Goal: Information Seeking & Learning: Check status

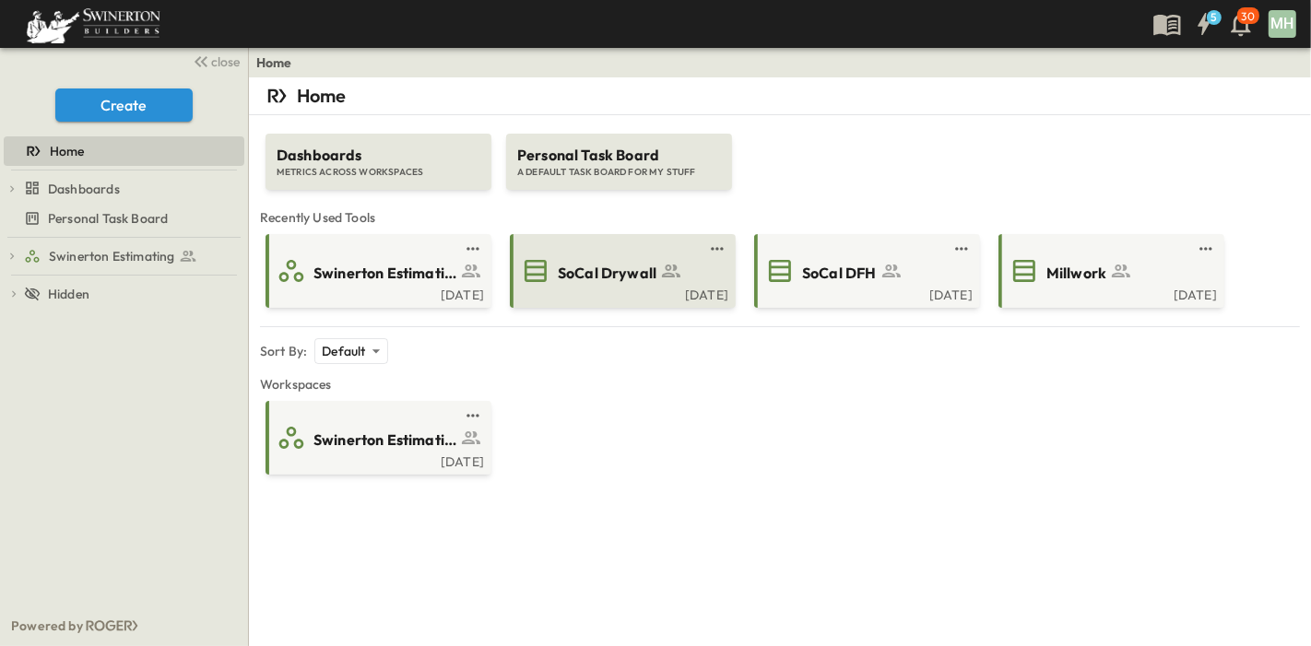
click at [619, 275] on span "SoCal Drywall" at bounding box center [607, 273] width 99 height 21
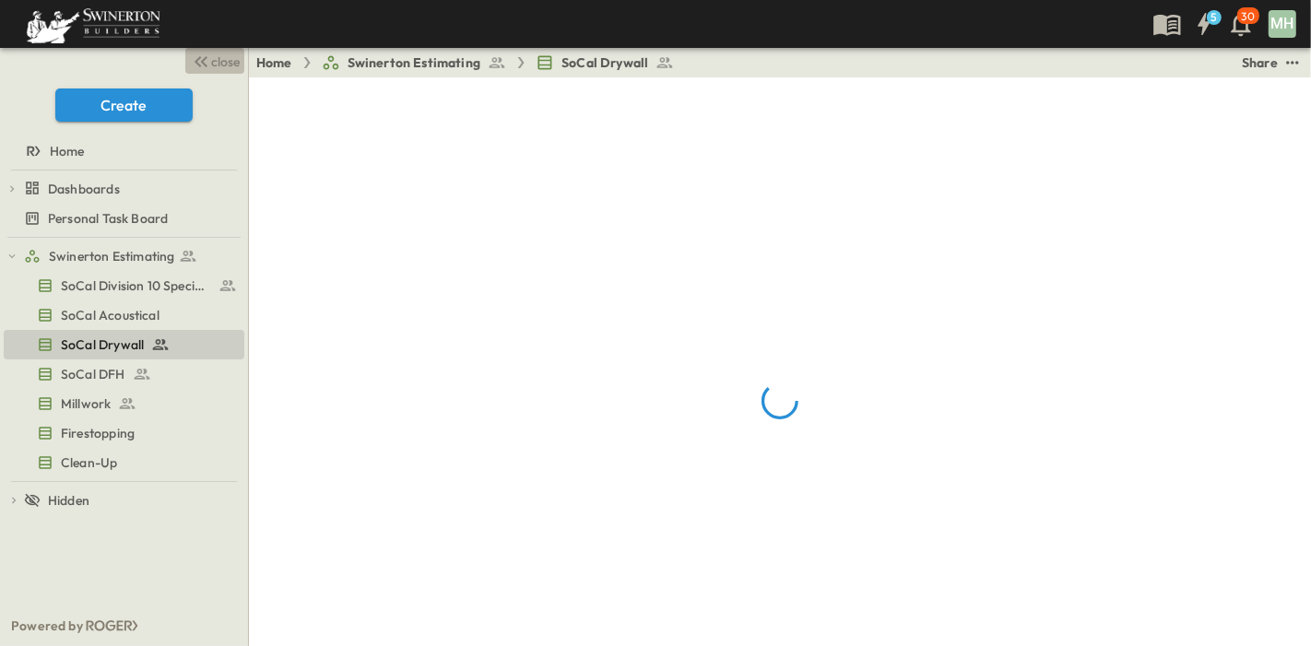
click at [219, 60] on span "close" at bounding box center [226, 62] width 29 height 18
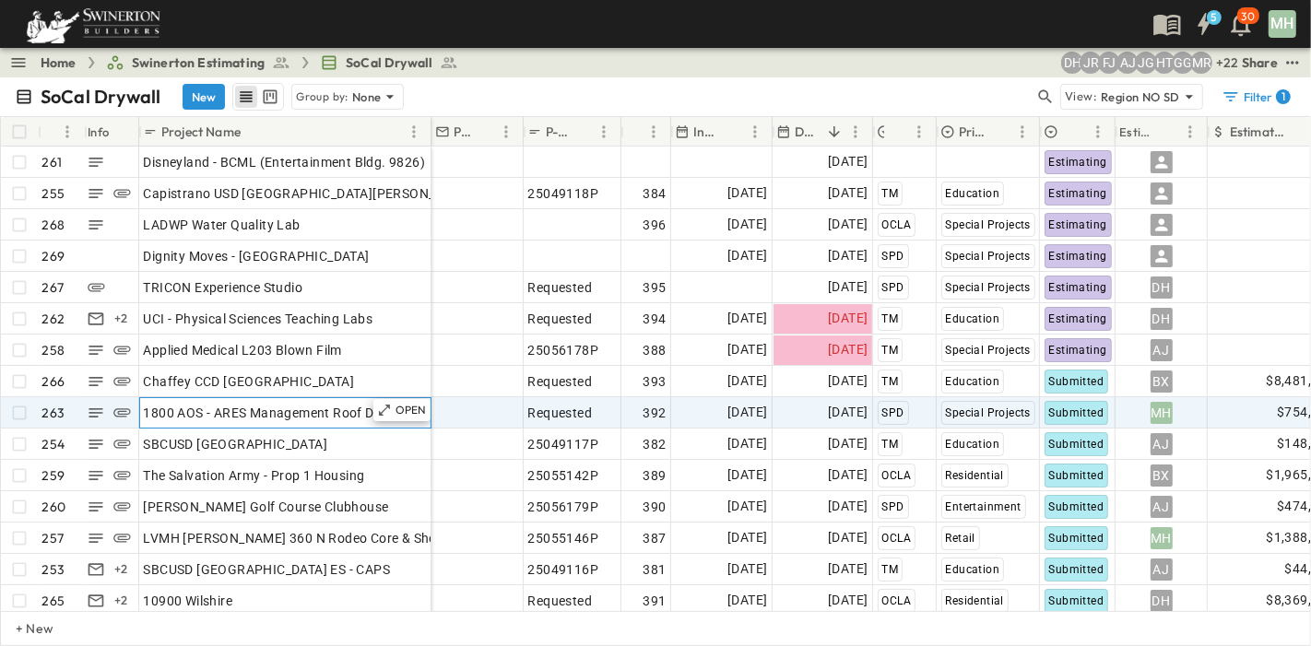
click at [231, 410] on span "1800 AOS - ARES Management Roof Deck" at bounding box center [269, 413] width 251 height 18
drag, startPoint x: 391, startPoint y: 415, endPoint x: 147, endPoint y: 413, distance: 244.2
click at [147, 413] on input "**********" at bounding box center [284, 412] width 289 height 22
click at [1241, 18] on p "30" at bounding box center [1247, 16] width 13 height 15
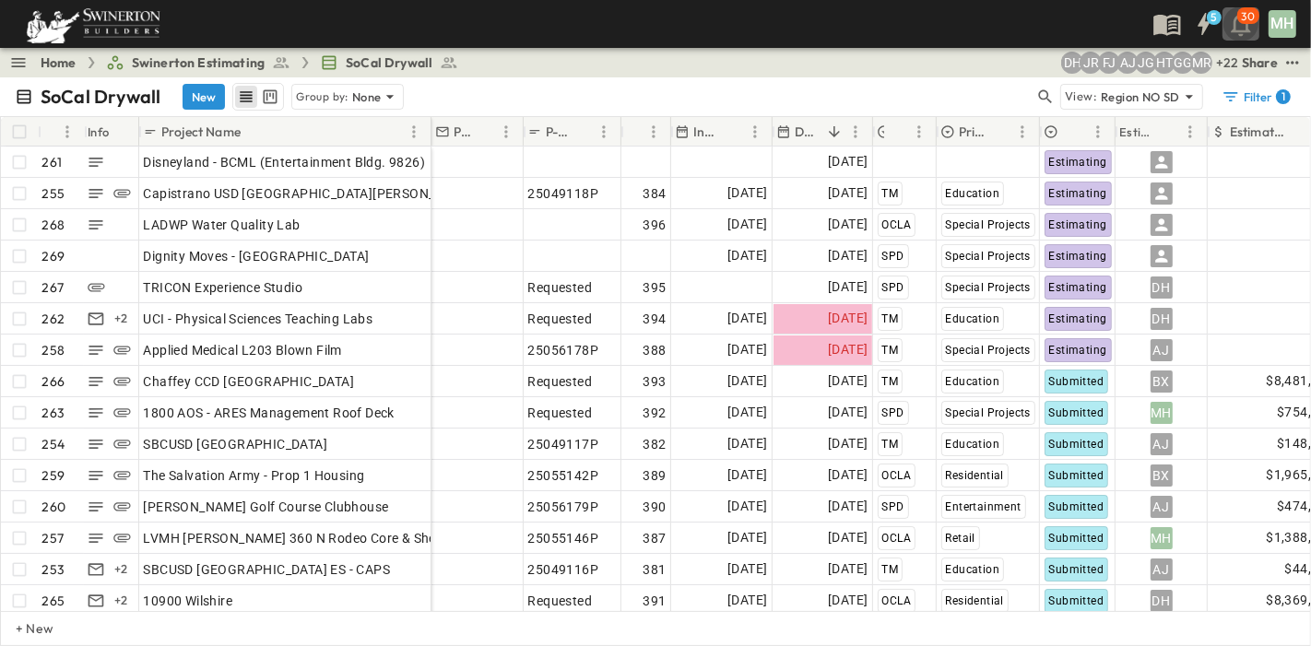
click at [1245, 28] on icon "button" at bounding box center [1240, 23] width 29 height 29
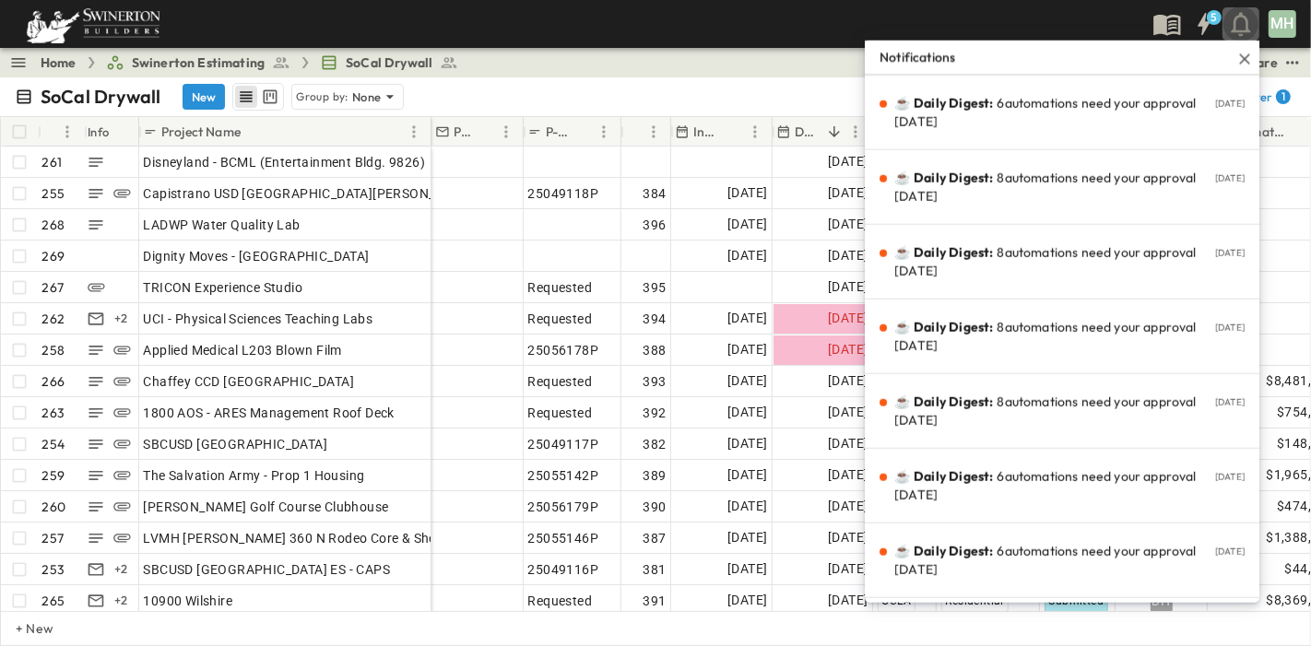
click at [1245, 28] on icon "button" at bounding box center [1240, 23] width 29 height 29
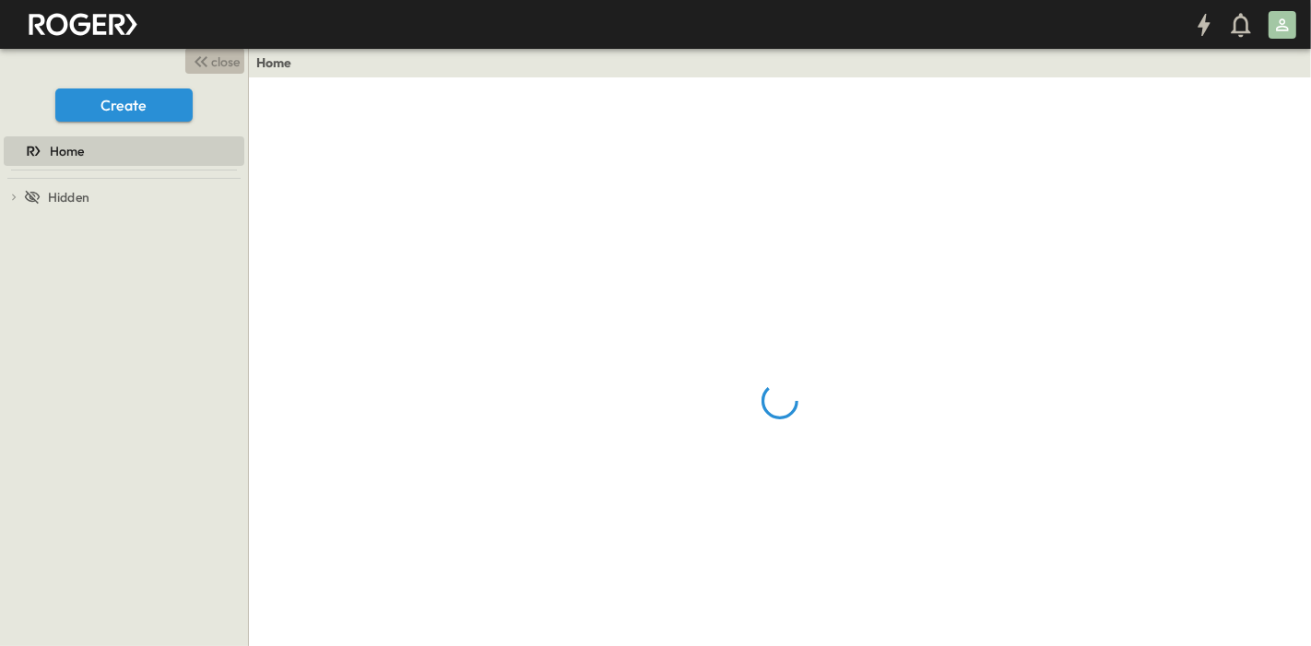
click at [228, 60] on span "close" at bounding box center [226, 62] width 29 height 18
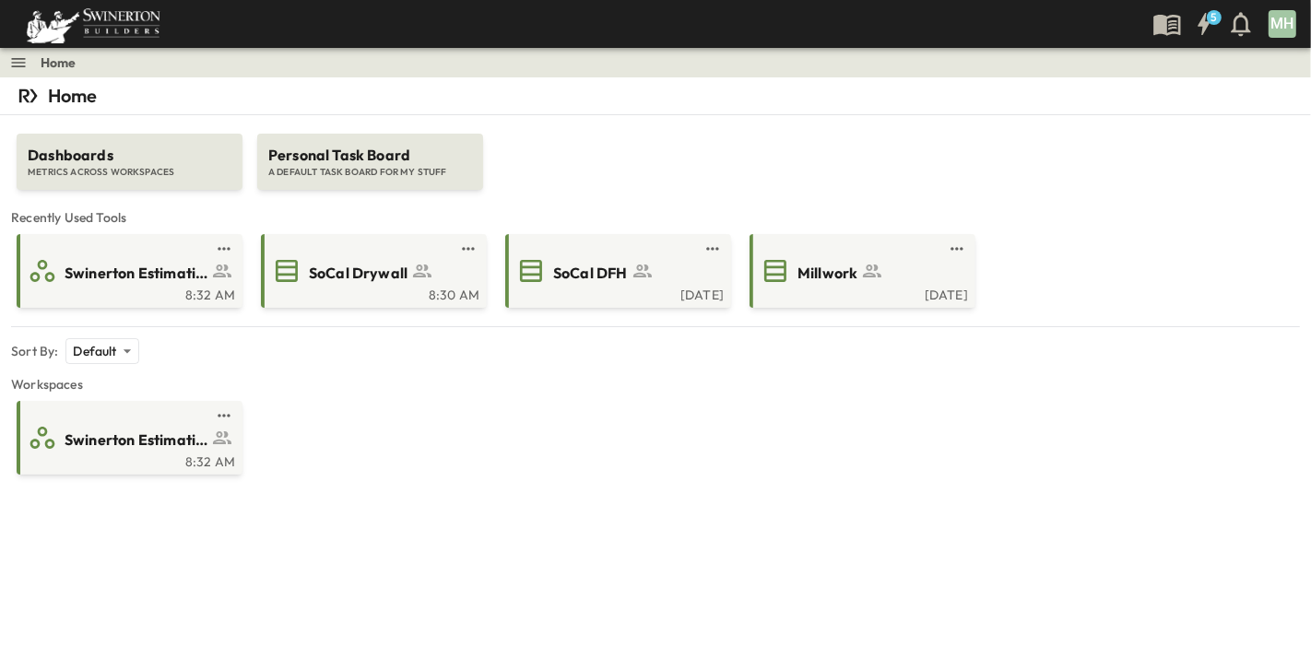
click at [30, 85] on icon at bounding box center [28, 96] width 26 height 26
click at [31, 96] on icon at bounding box center [28, 96] width 26 height 26
click at [92, 96] on p "Home" at bounding box center [73, 96] width 50 height 26
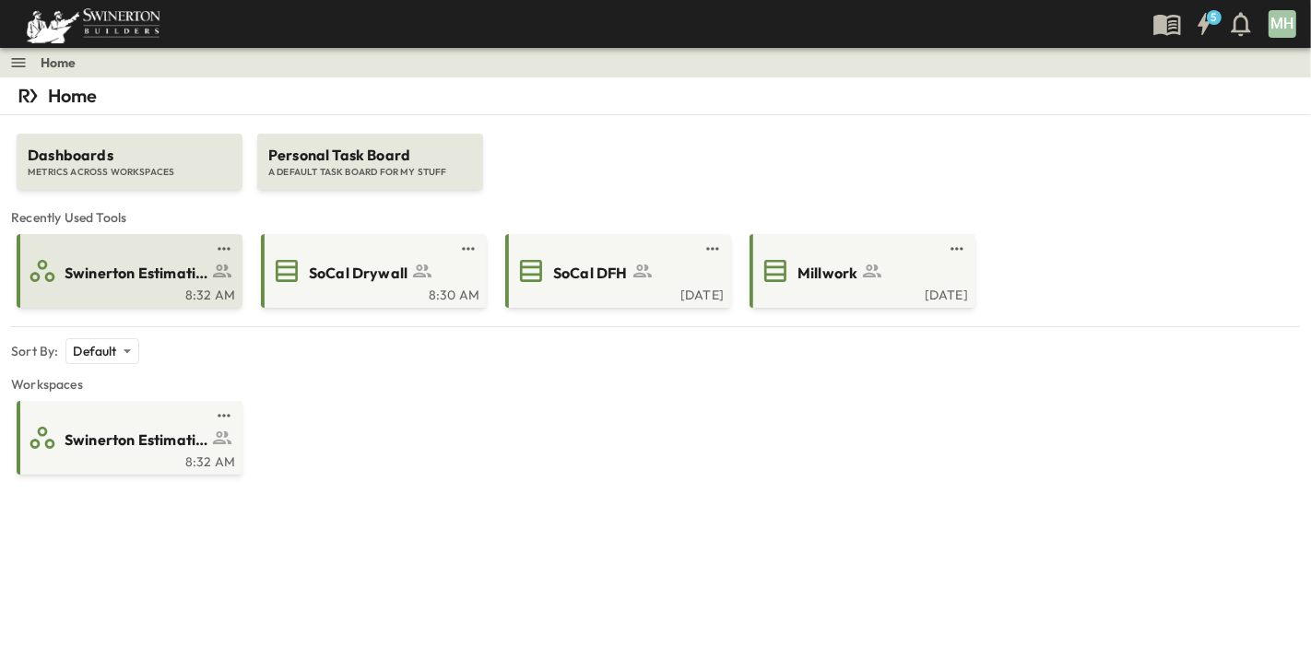
click at [173, 280] on span "Swinerton Estimating" at bounding box center [136, 273] width 143 height 21
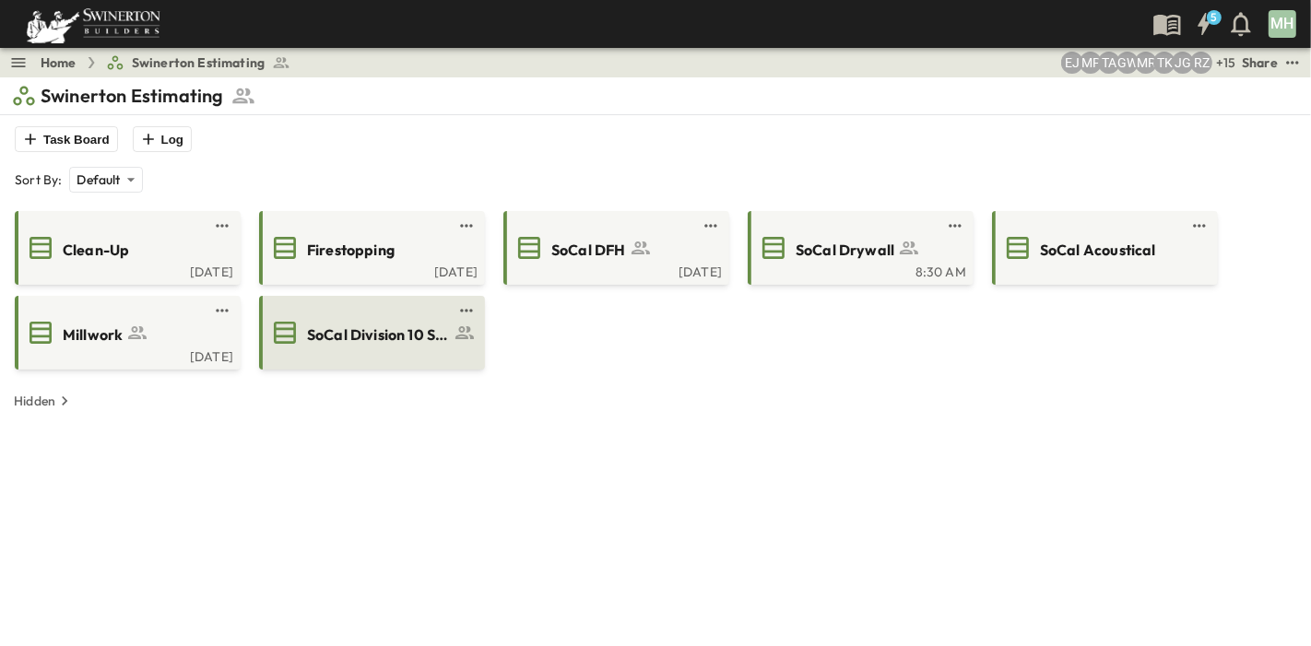
click at [399, 343] on span "SoCal Division 10 Specialties" at bounding box center [378, 334] width 143 height 21
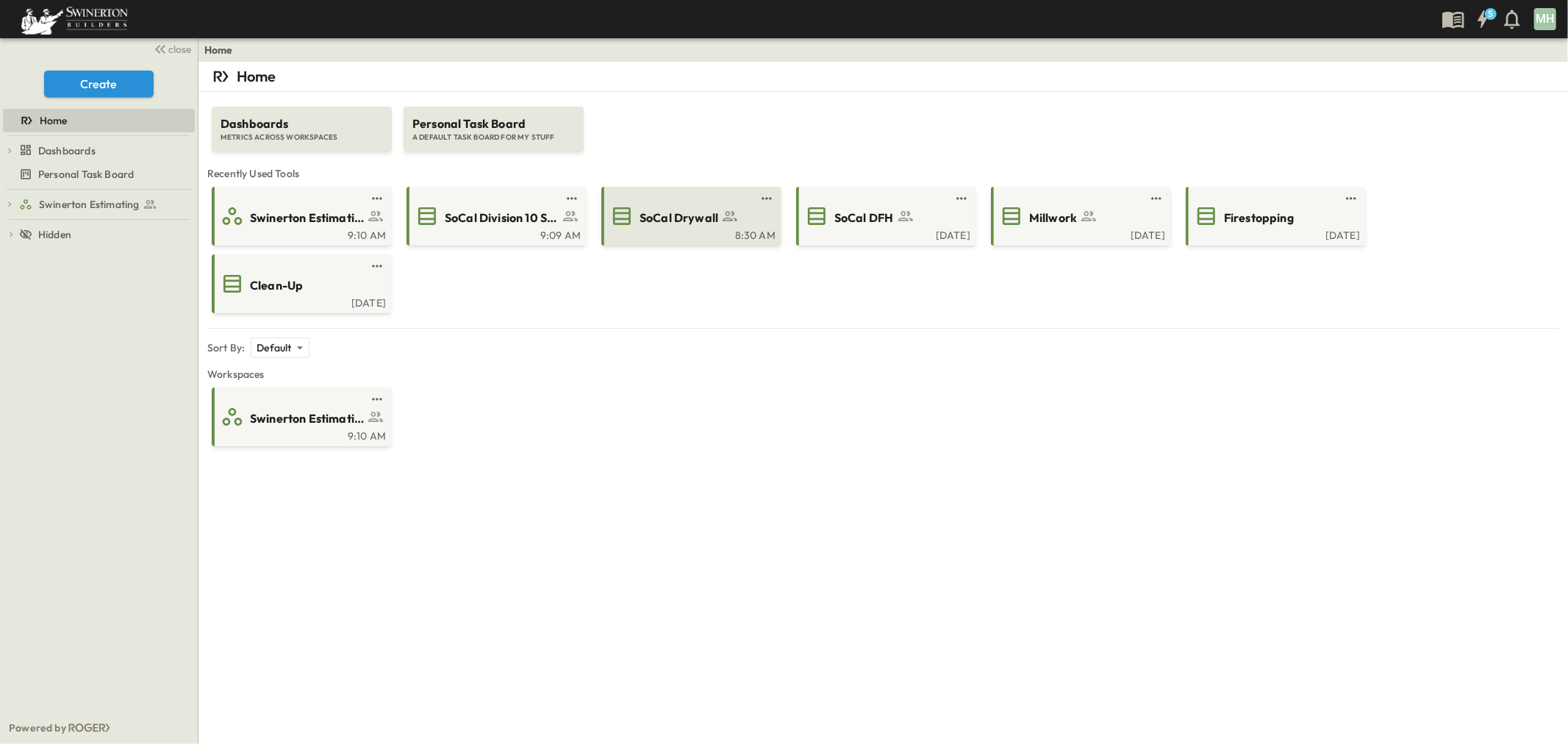
click at [684, 207] on div "SoCal Drywall" at bounding box center [704, 216] width 130 height 20
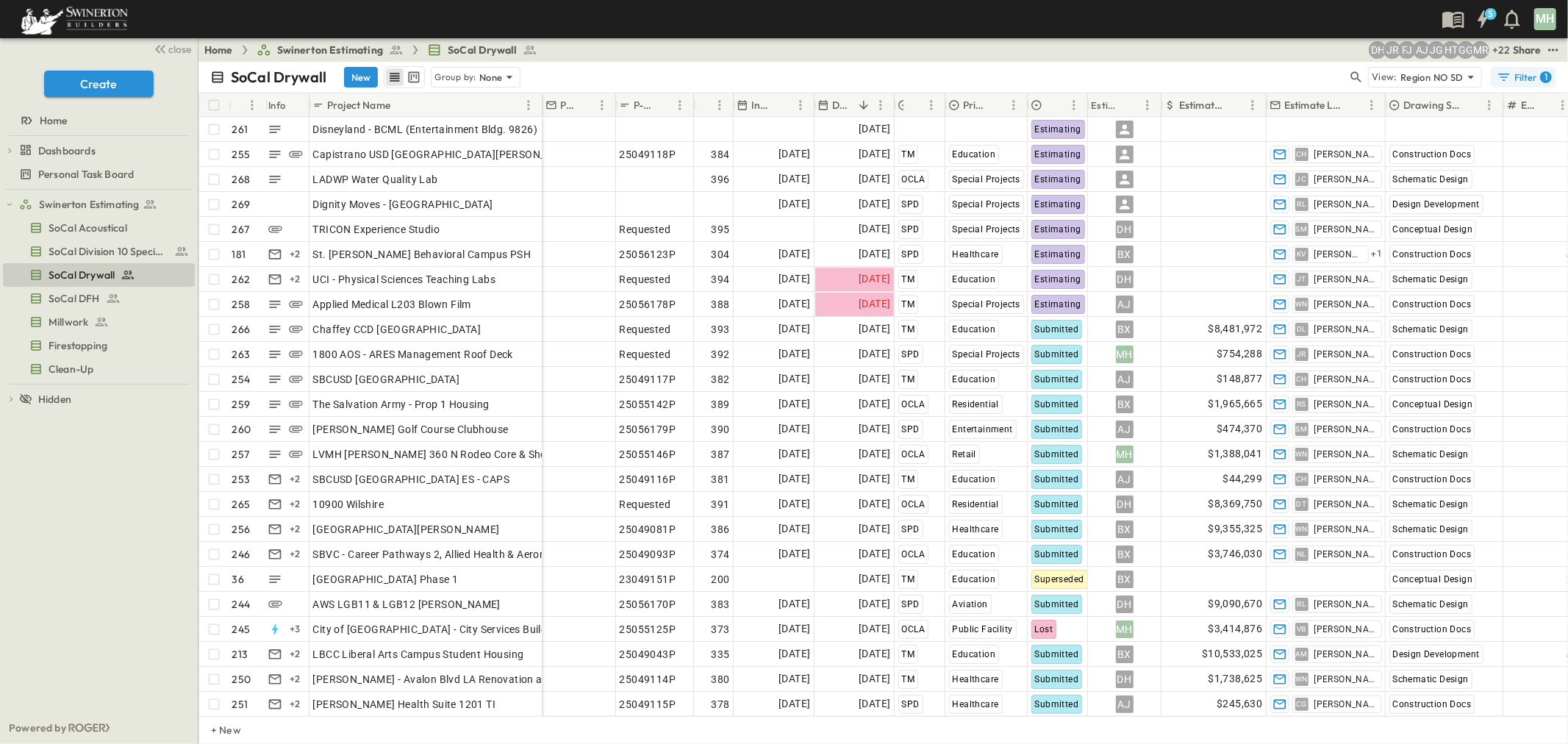
click at [1045, 77] on div "Filter 1" at bounding box center [1523, 77] width 55 height 14
click at [1045, 501] on h6 "Owner" at bounding box center [1410, 499] width 33 height 14
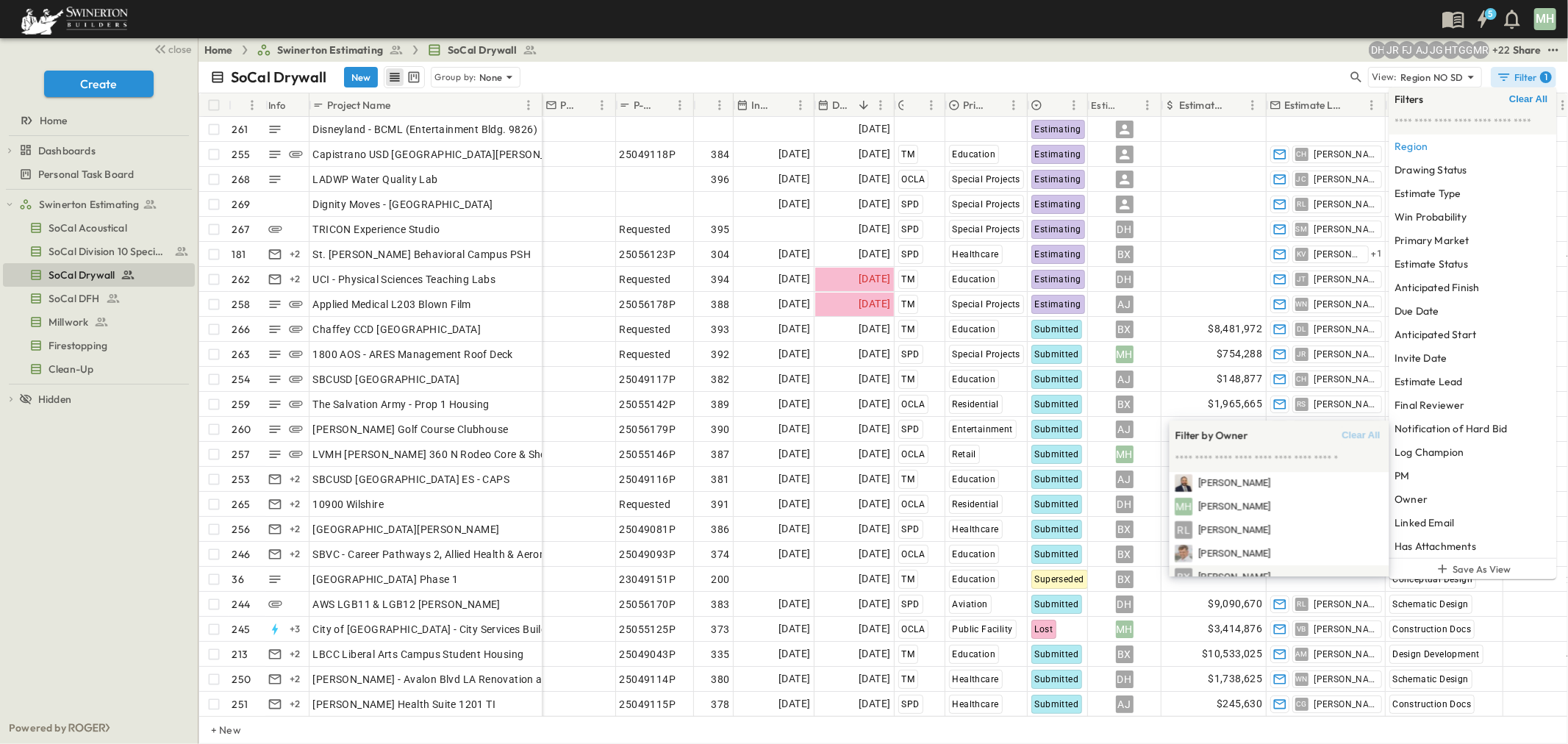
scroll to position [571, 0]
click at [1045, 481] on span "Marco Han" at bounding box center [1235, 478] width 72 height 14
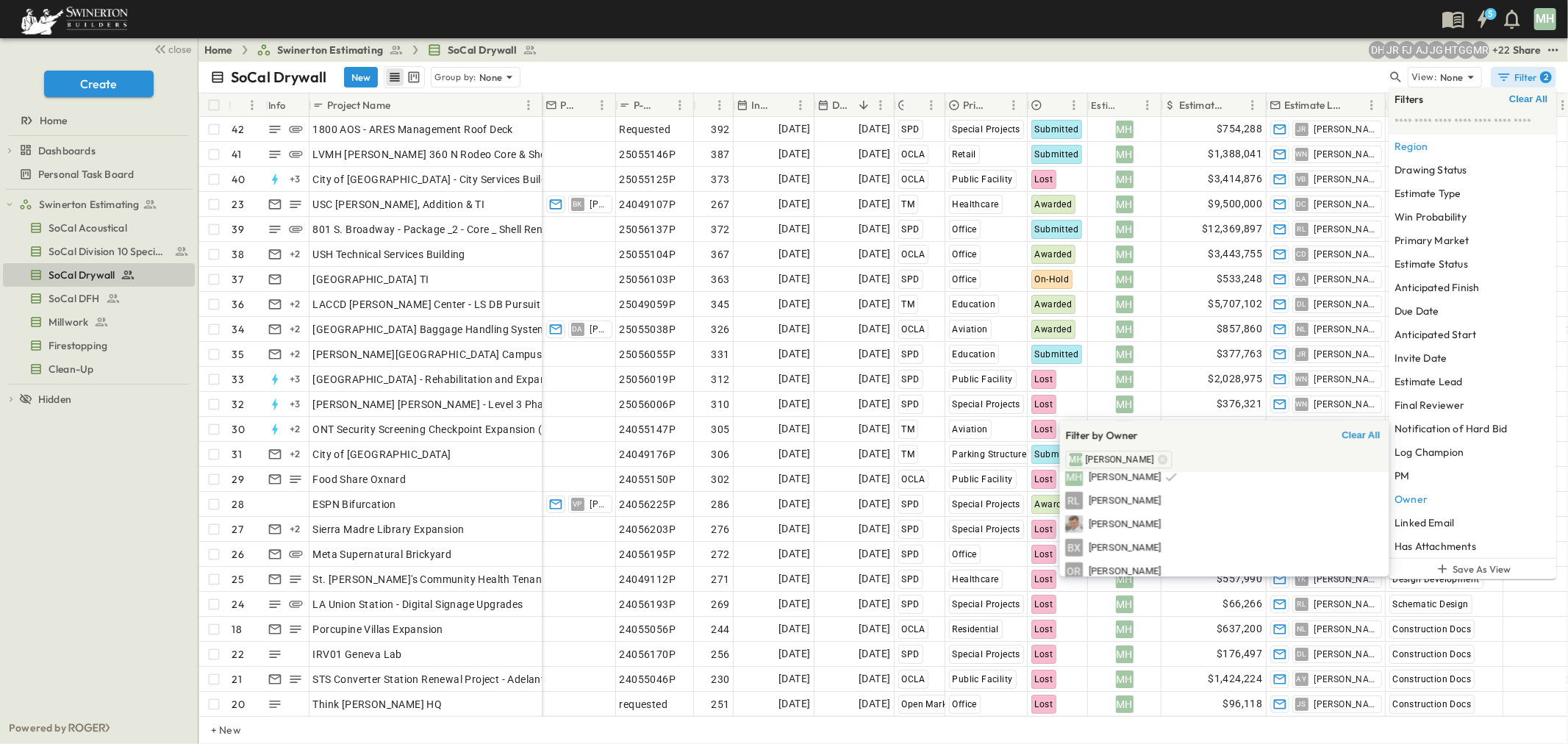
click at [1045, 52] on div "+ 22 MR GG HT JG AJ FJ JR DH" at bounding box center [1287, 50] width 438 height 18
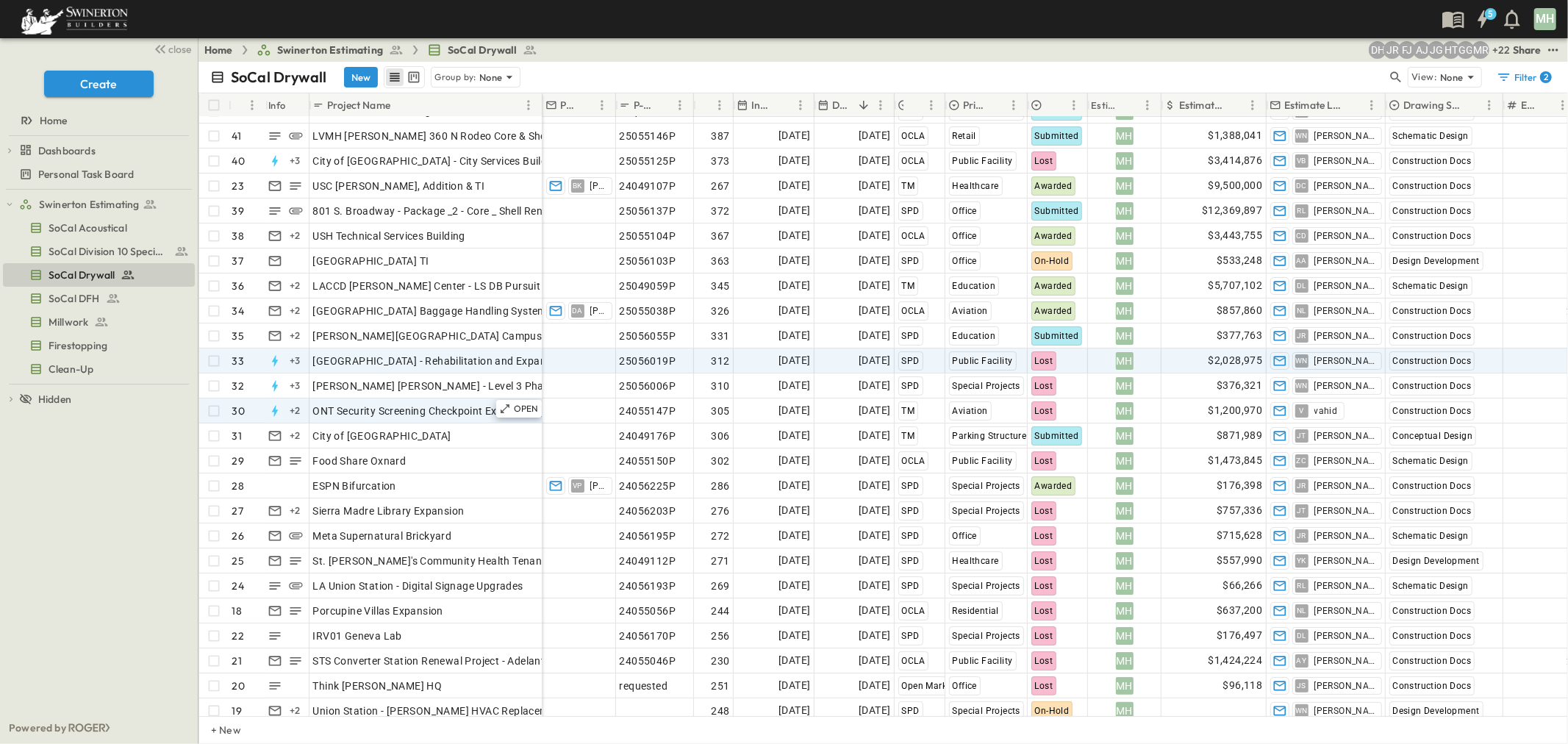
scroll to position [0, 0]
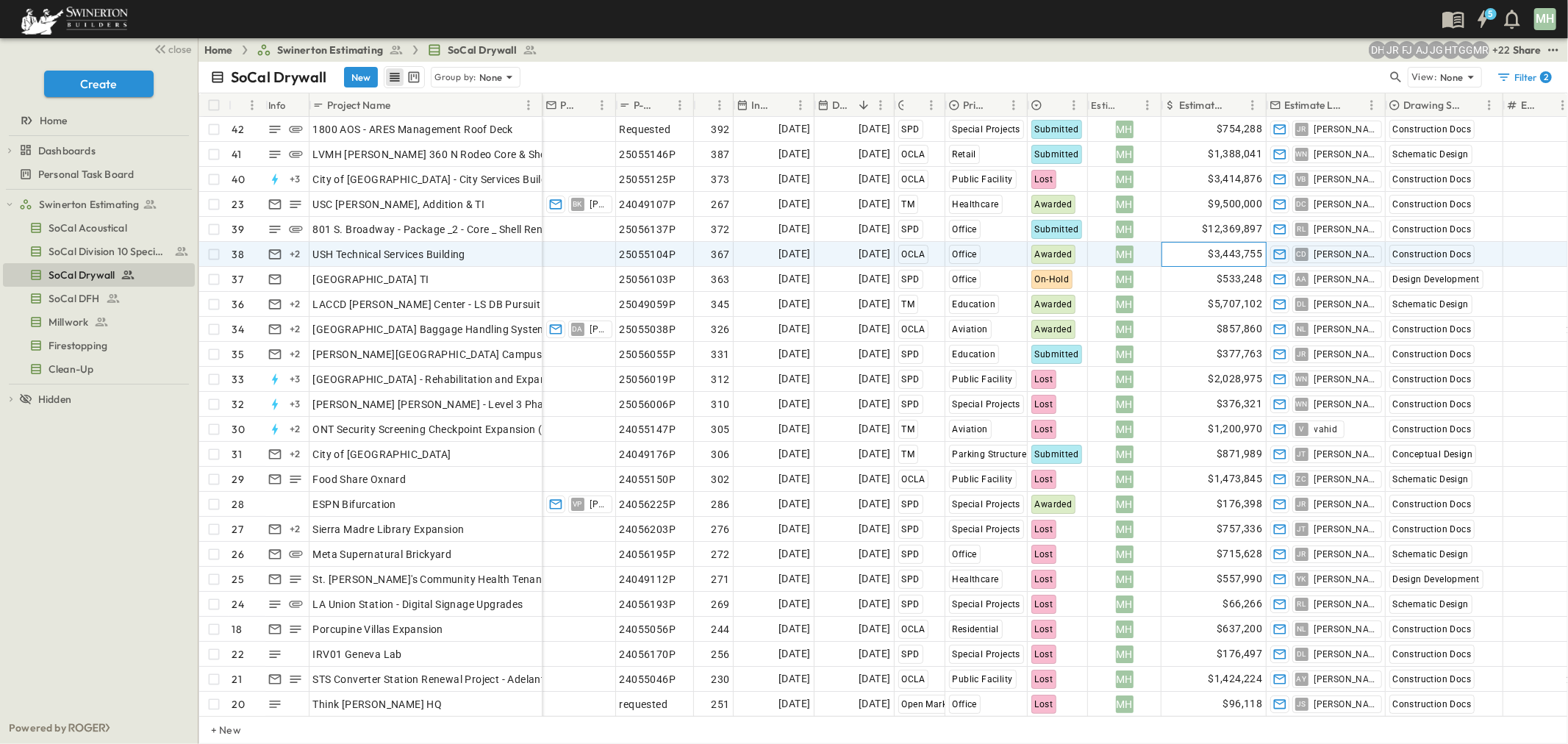
click at [1045, 251] on span "$3,443,755" at bounding box center [1235, 254] width 54 height 17
click at [1045, 73] on div "Filter 2" at bounding box center [1523, 77] width 55 height 14
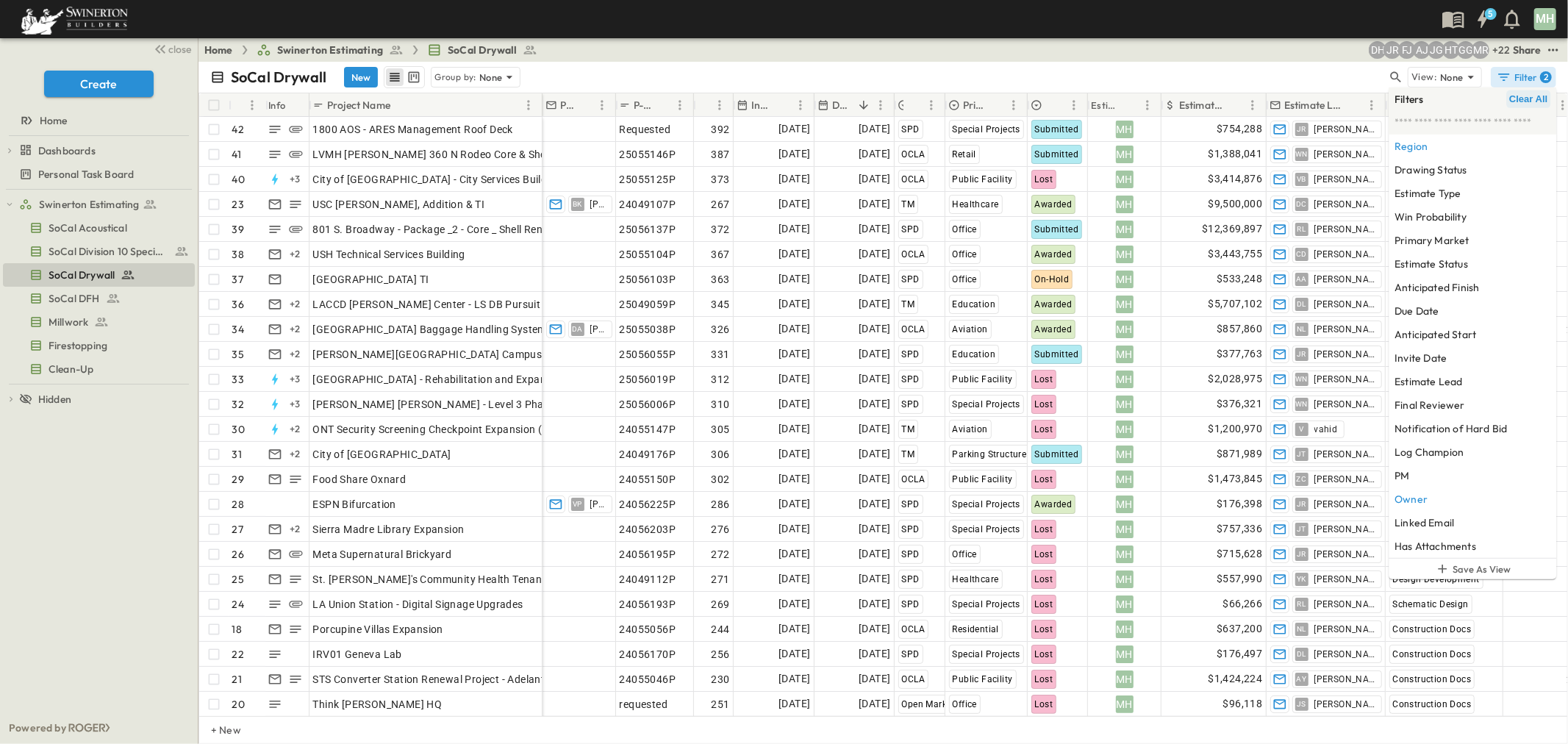
click at [1045, 101] on span "Clear All" at bounding box center [1528, 99] width 38 height 12
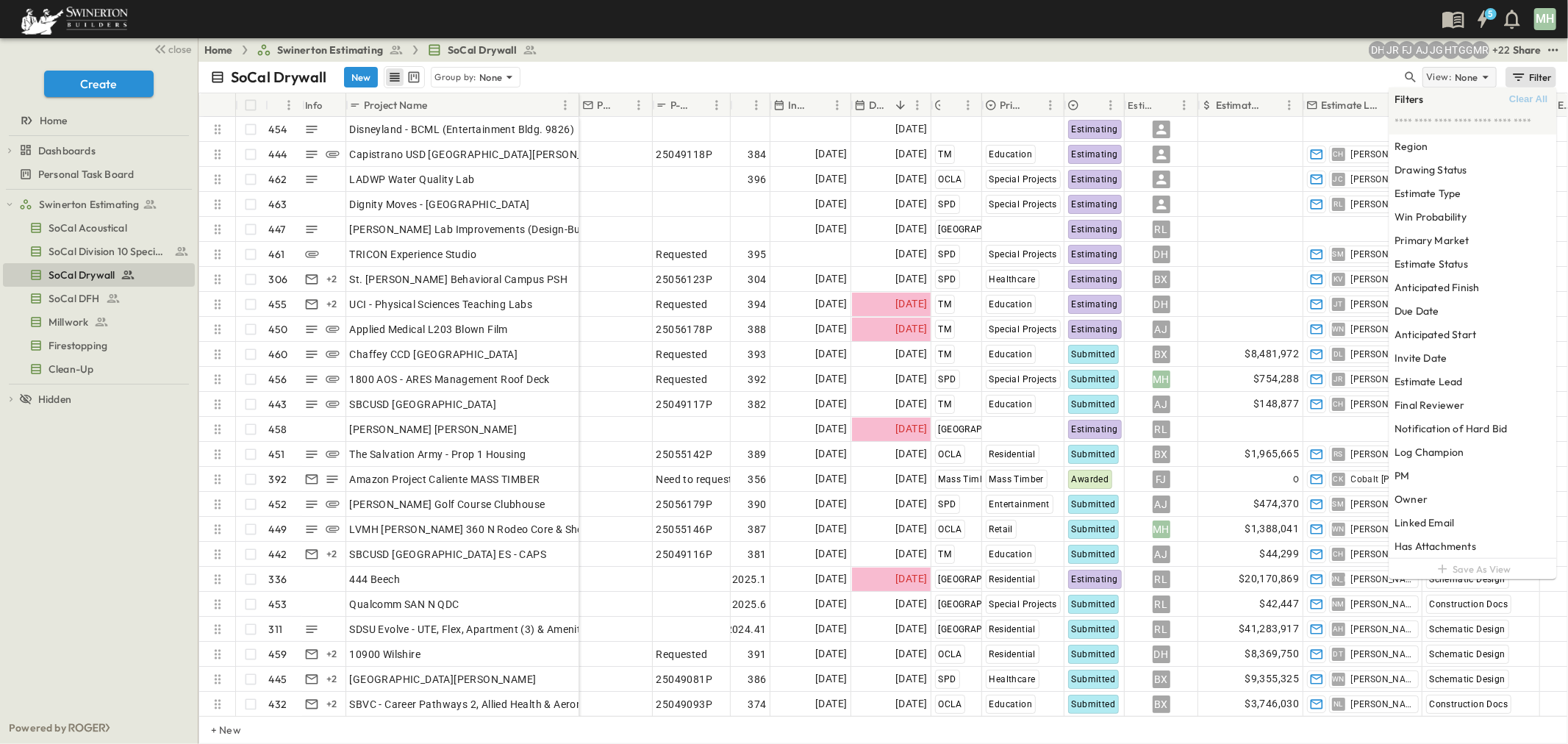
click at [1045, 74] on p "None" at bounding box center [1466, 77] width 23 height 14
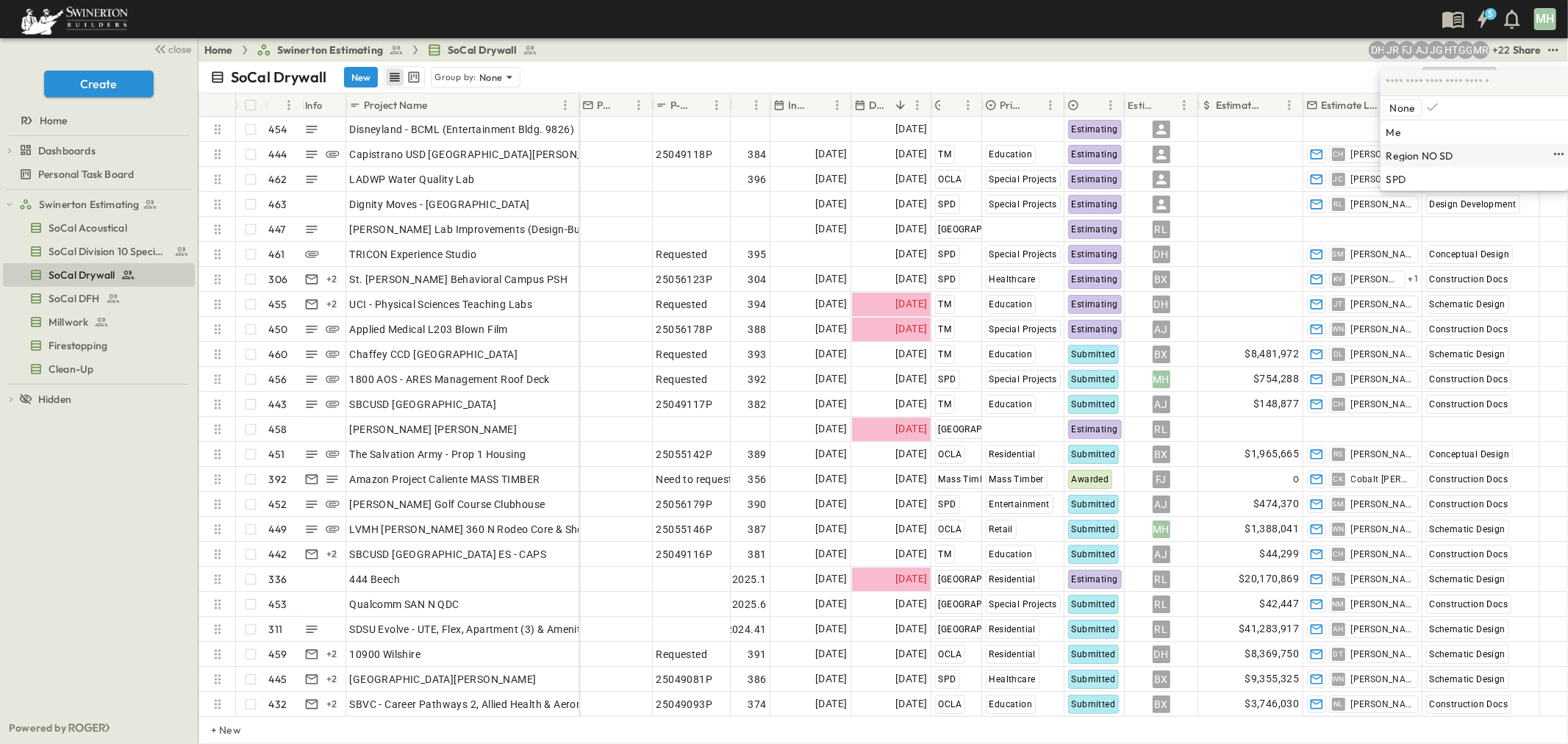
click at [1045, 155] on p "Region NO SD" at bounding box center [1420, 155] width 67 height 12
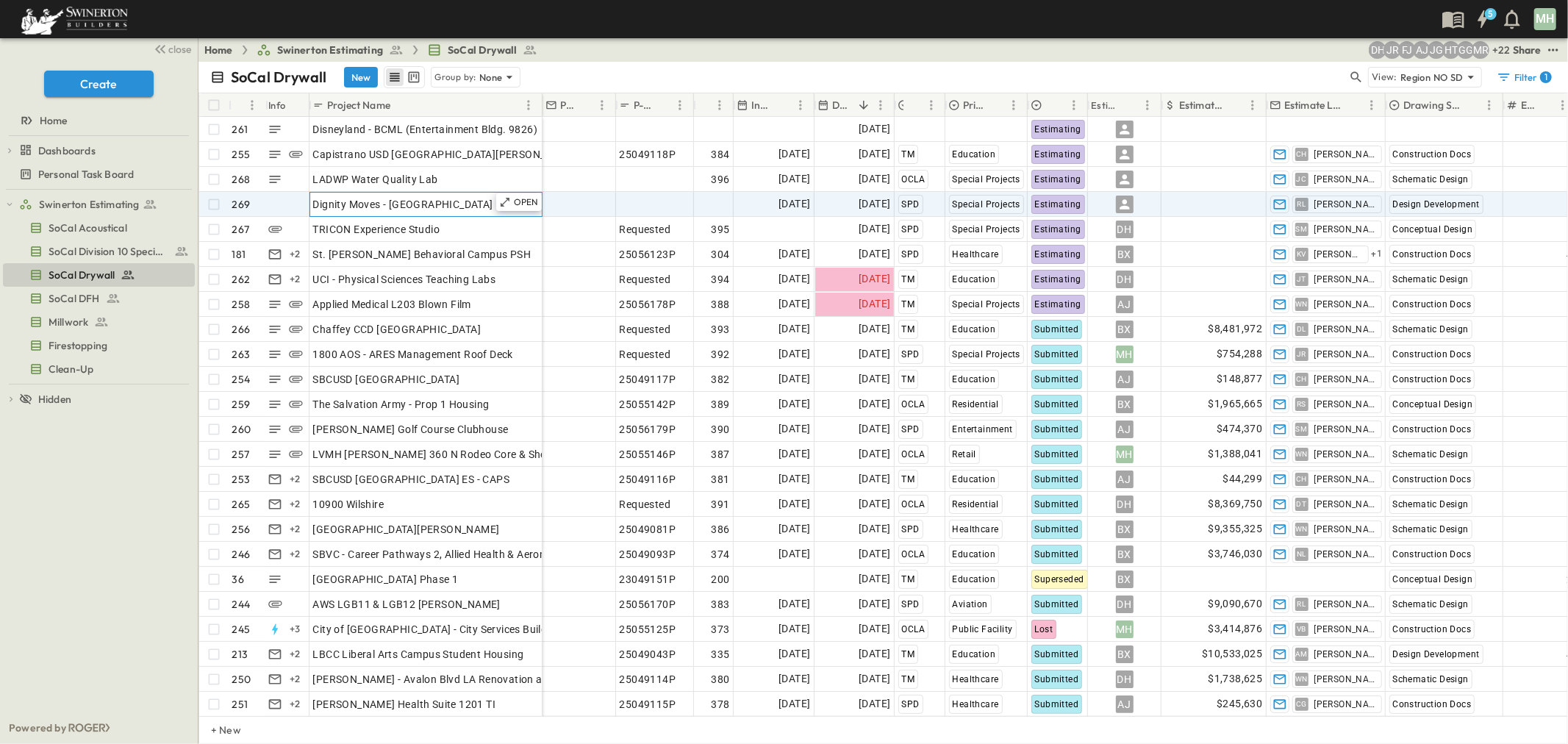
click at [385, 207] on span "Dignity Moves - [GEOGRAPHIC_DATA]" at bounding box center [404, 204] width 180 height 14
click at [511, 207] on div "OPEN" at bounding box center [518, 202] width 45 height 18
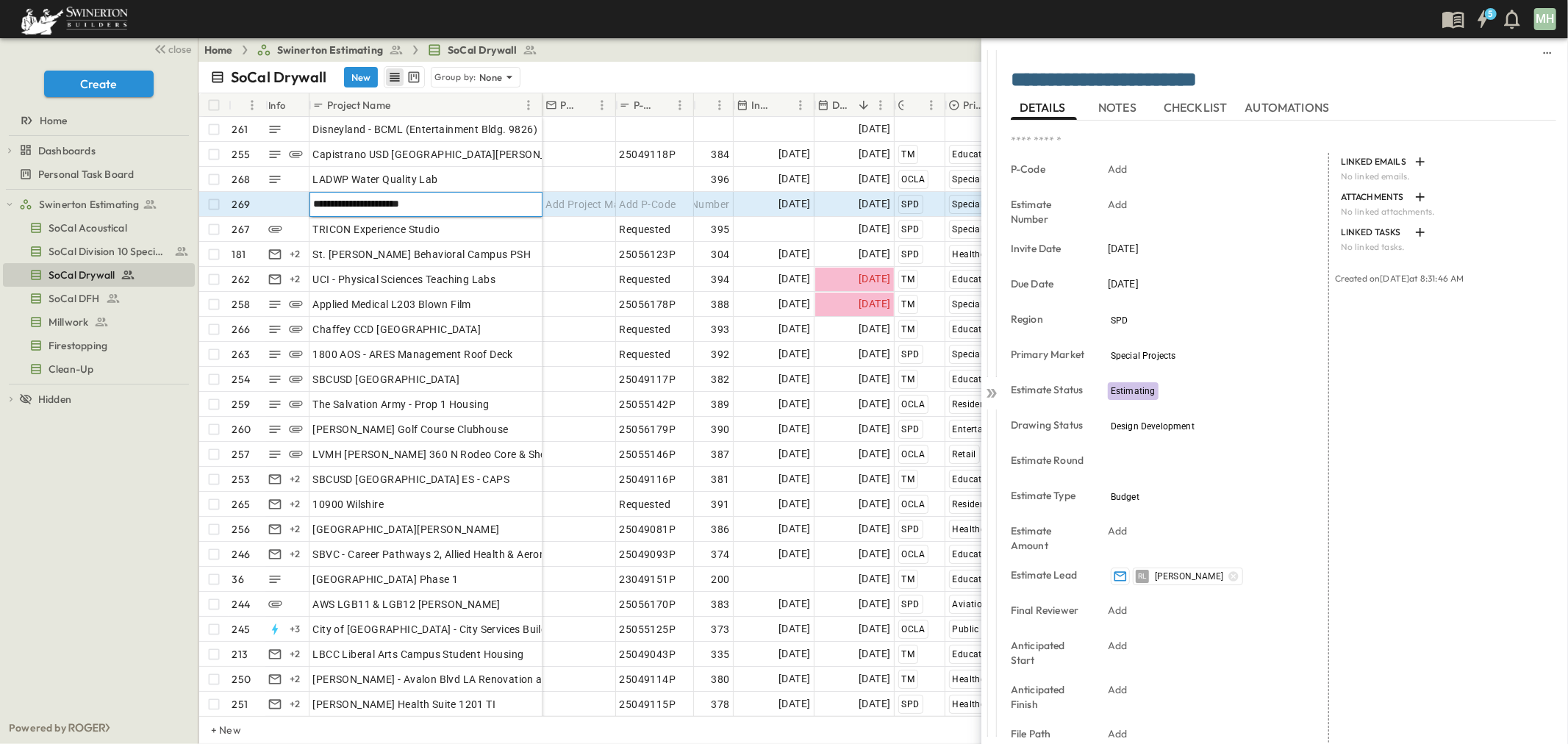
click at [1003, 387] on div "**********" at bounding box center [1285, 390] width 566 height 704
click at [992, 392] on icon at bounding box center [989, 393] width 6 height 9
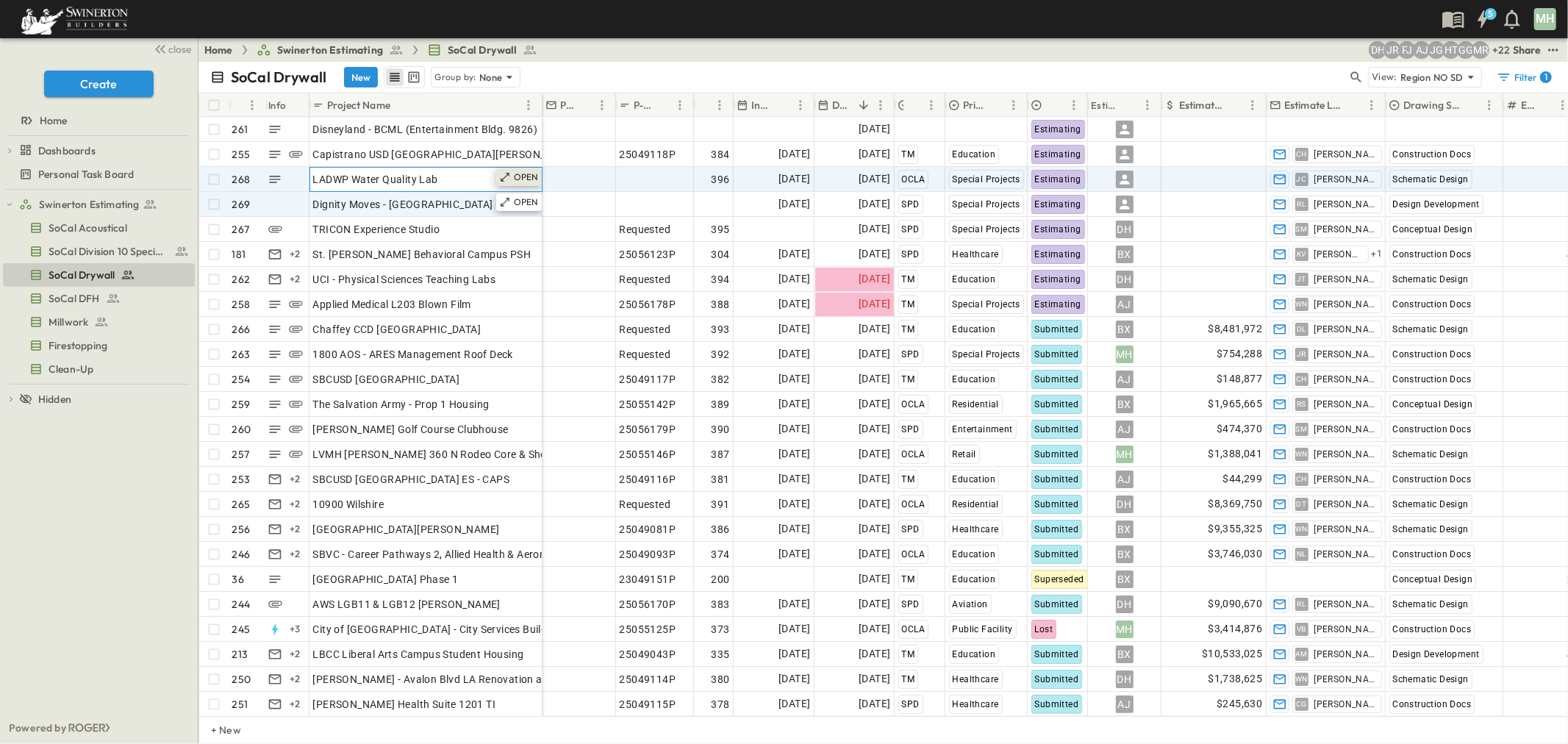
click at [511, 178] on icon at bounding box center [505, 177] width 12 height 12
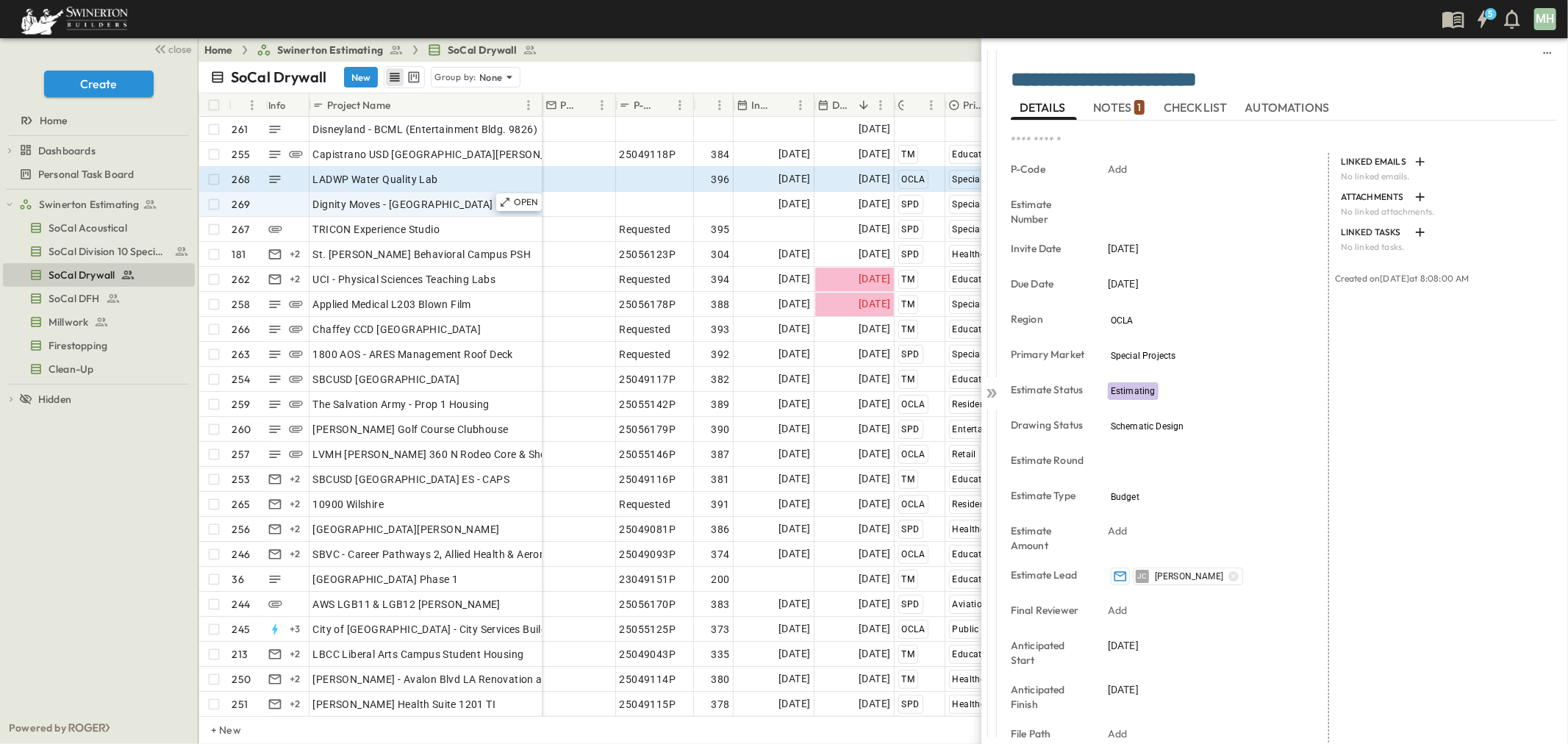
click at [1045, 111] on span "NOTES 1" at bounding box center [1118, 108] width 51 height 14
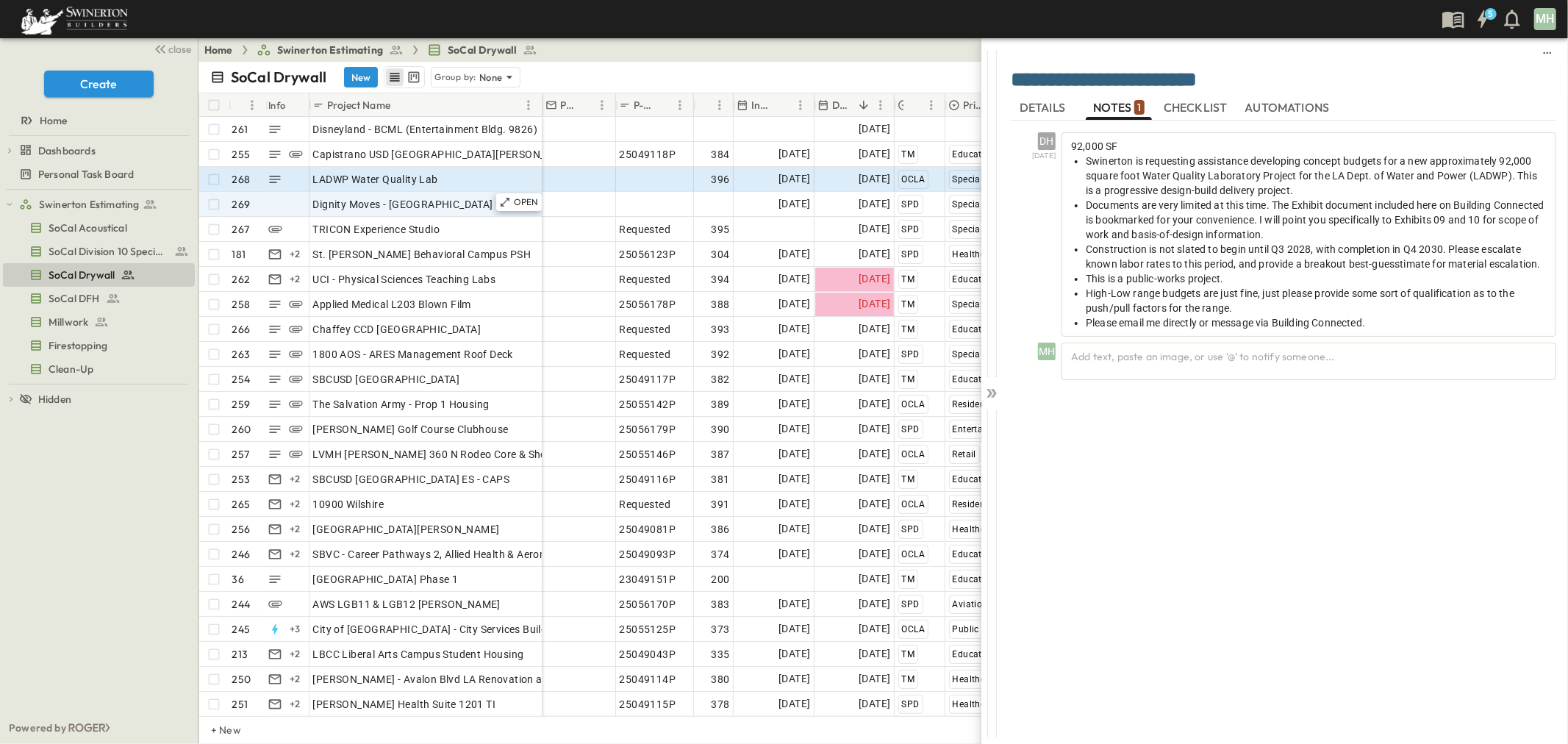
click at [1045, 101] on span "CHECKLIST" at bounding box center [1197, 108] width 67 height 14
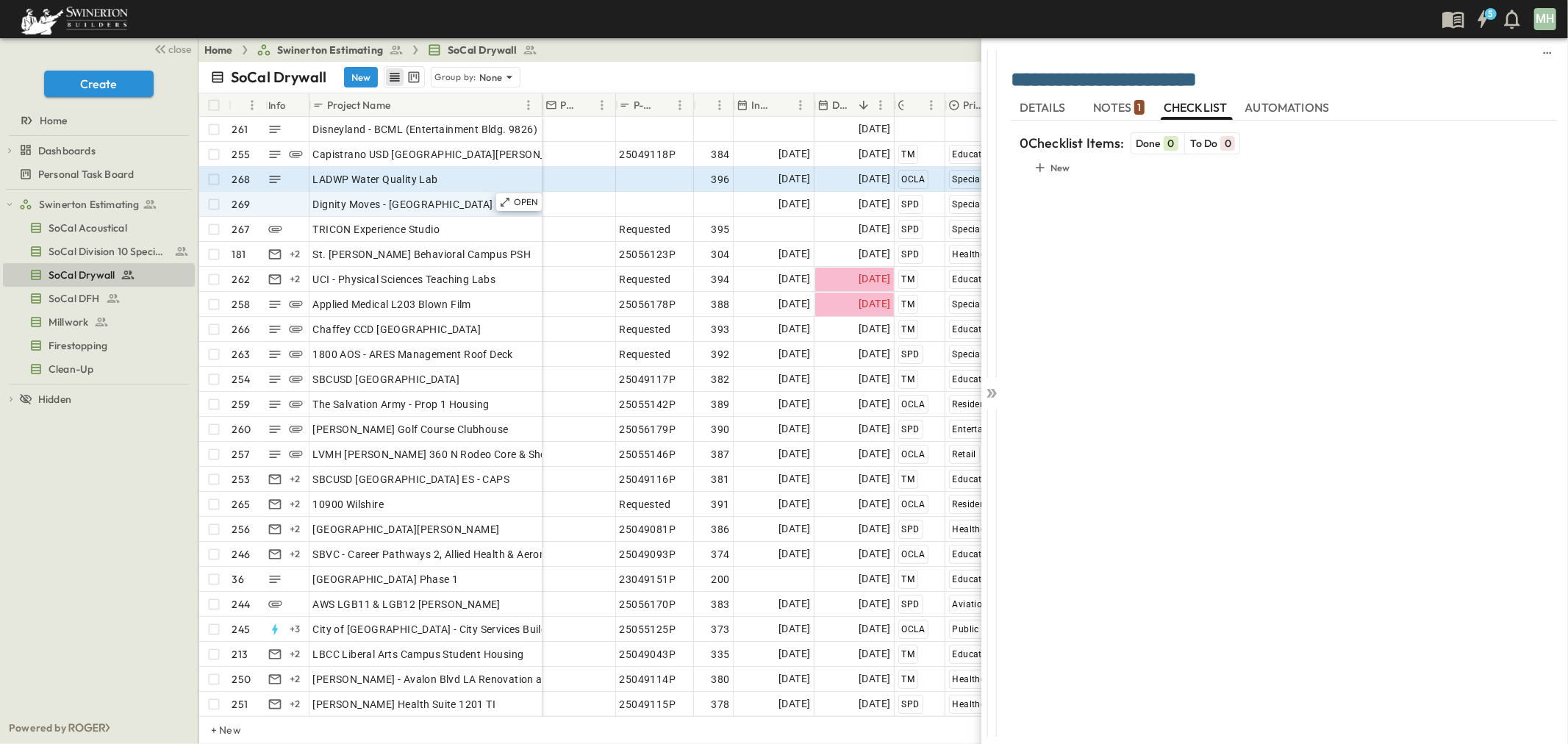
click at [1045, 106] on span "AUTOMATIONS" at bounding box center [1289, 108] width 88 height 14
click at [1033, 110] on span "DETAILS" at bounding box center [1043, 108] width 49 height 14
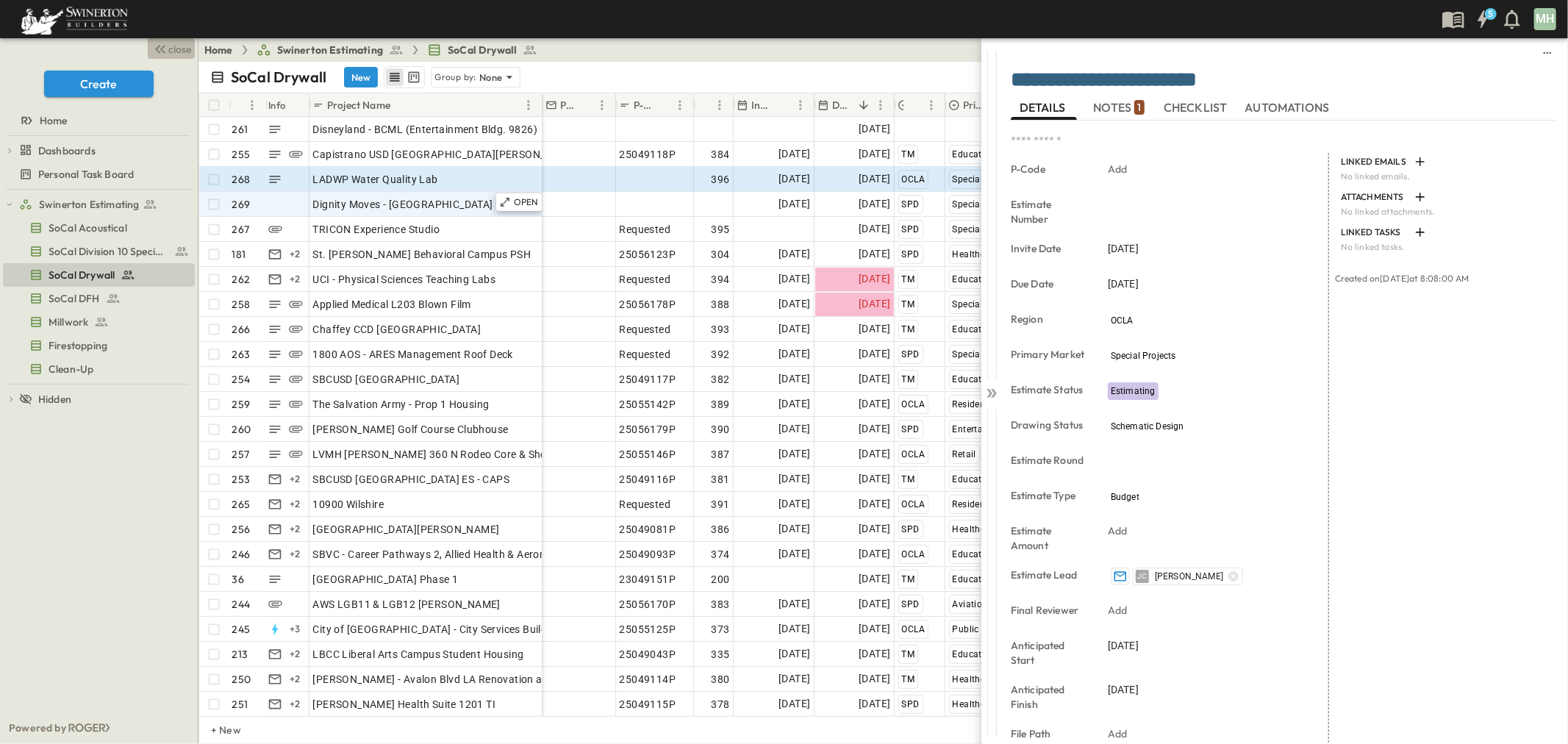
click at [179, 47] on span "close" at bounding box center [180, 49] width 23 height 14
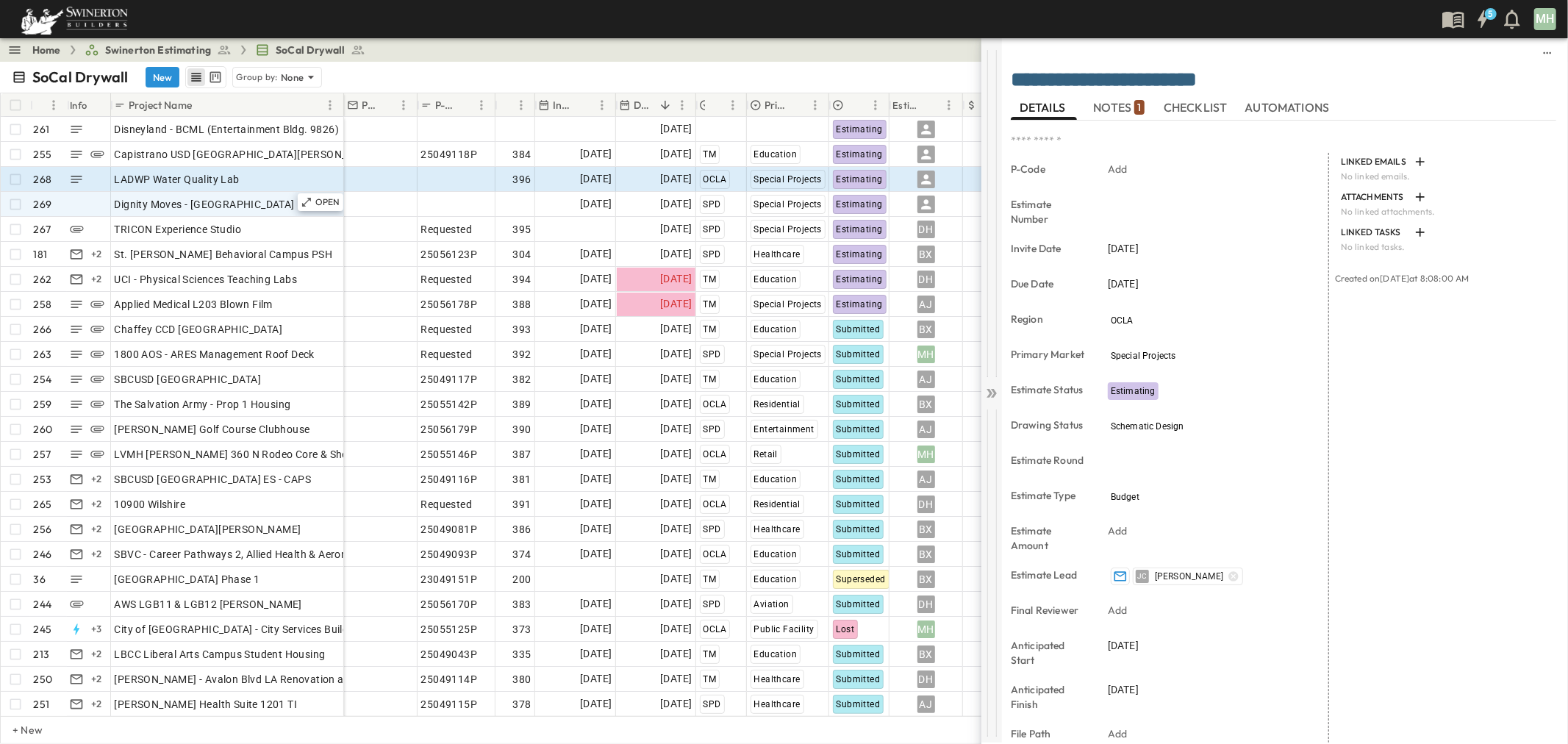
click at [993, 394] on icon at bounding box center [991, 393] width 14 height 14
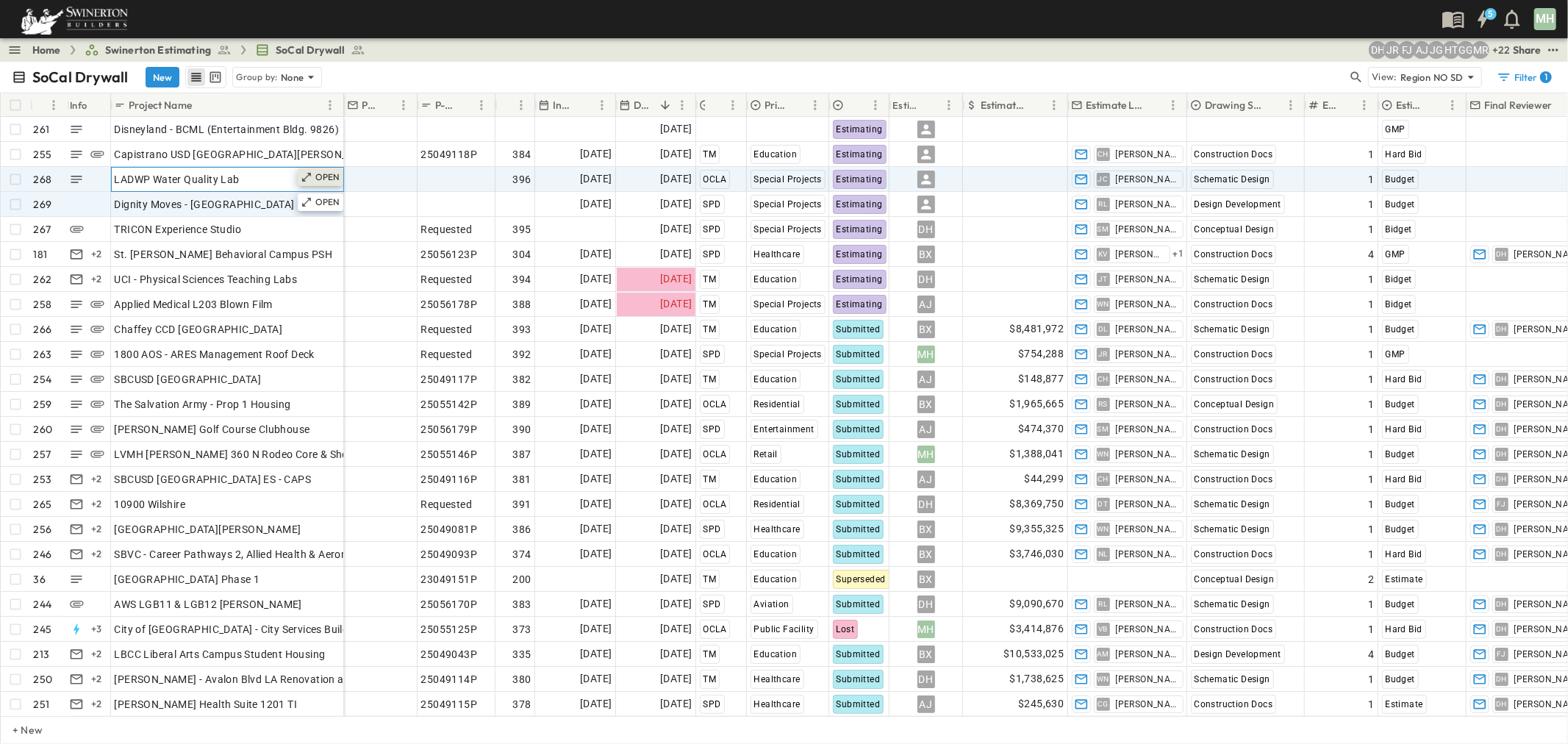
click at [322, 174] on p "OPEN" at bounding box center [327, 177] width 25 height 12
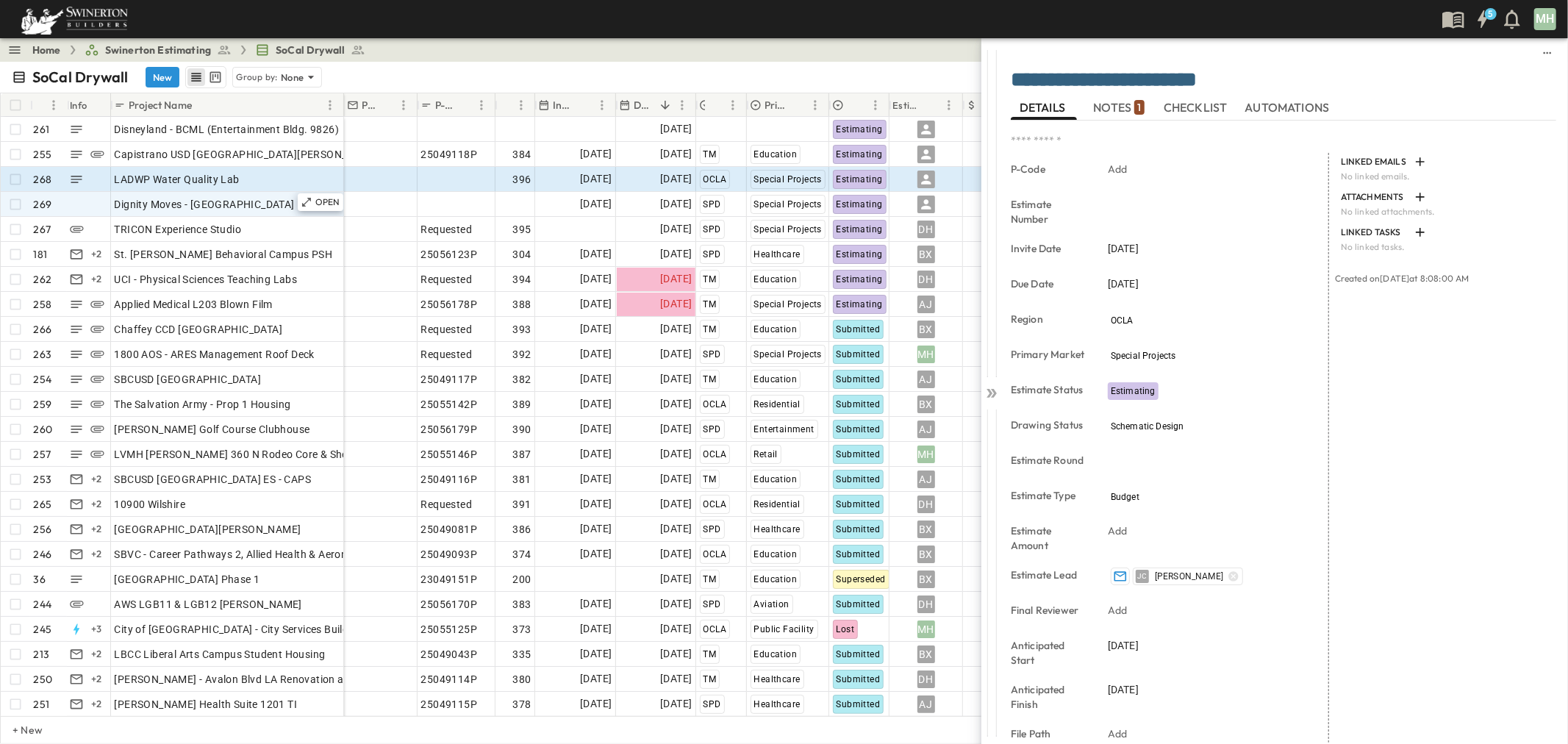
click at [1045, 112] on span "NOTES 1" at bounding box center [1118, 108] width 51 height 14
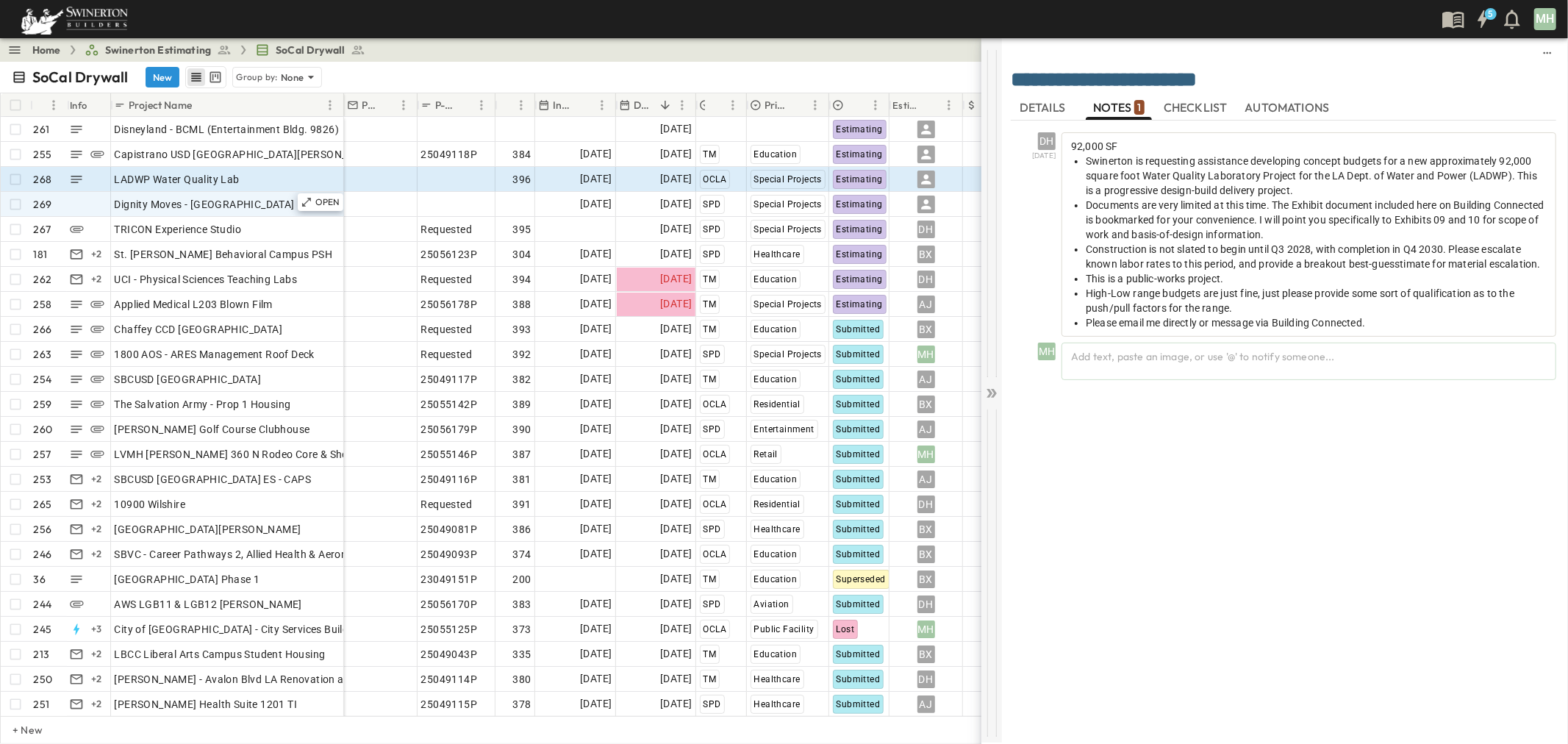
click at [995, 392] on icon at bounding box center [993, 393] width 6 height 9
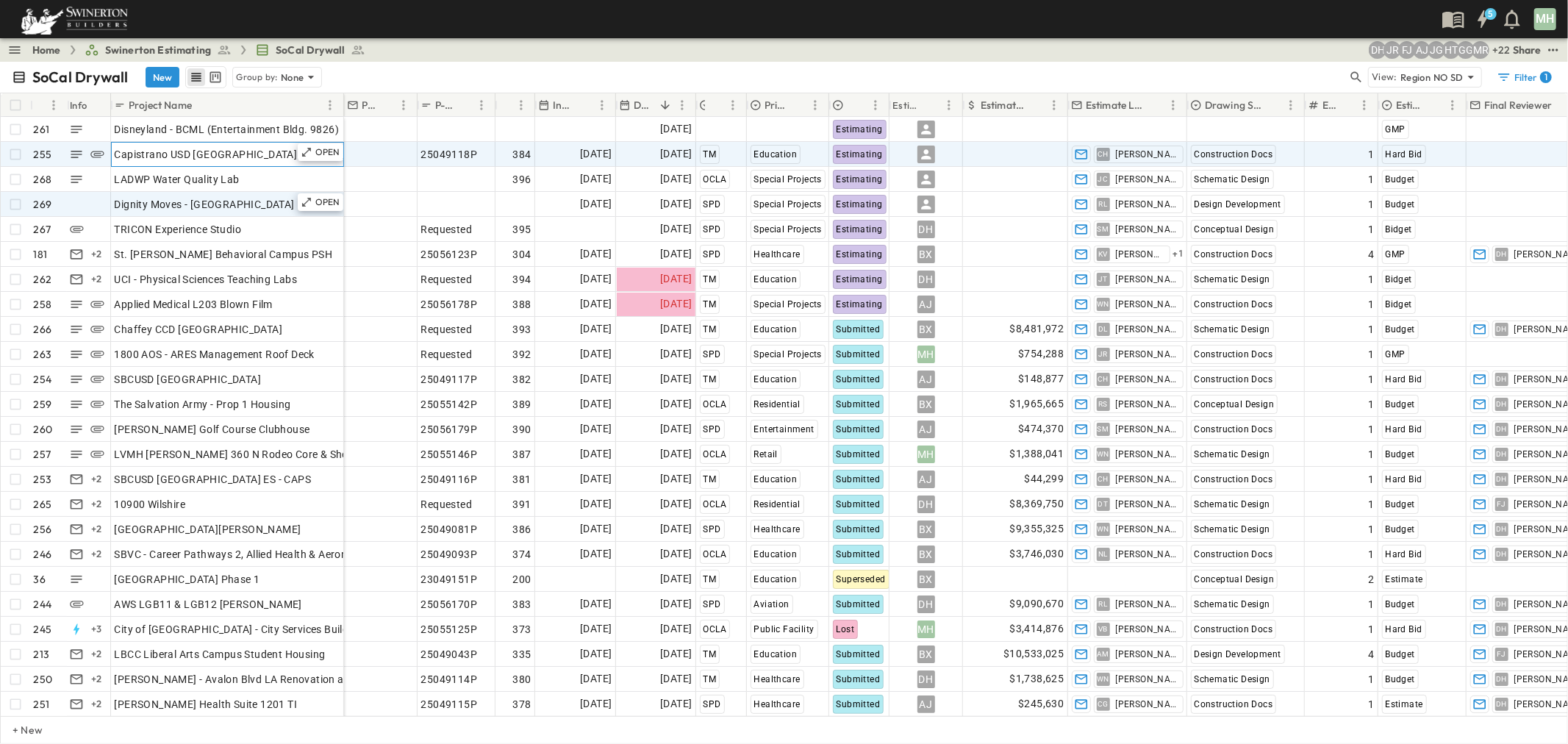
click at [278, 144] on div "Capistrano USD [GEOGRAPHIC_DATA][PERSON_NAME]" at bounding box center [227, 155] width 226 height 21
click at [327, 151] on p "OPEN" at bounding box center [327, 152] width 25 height 12
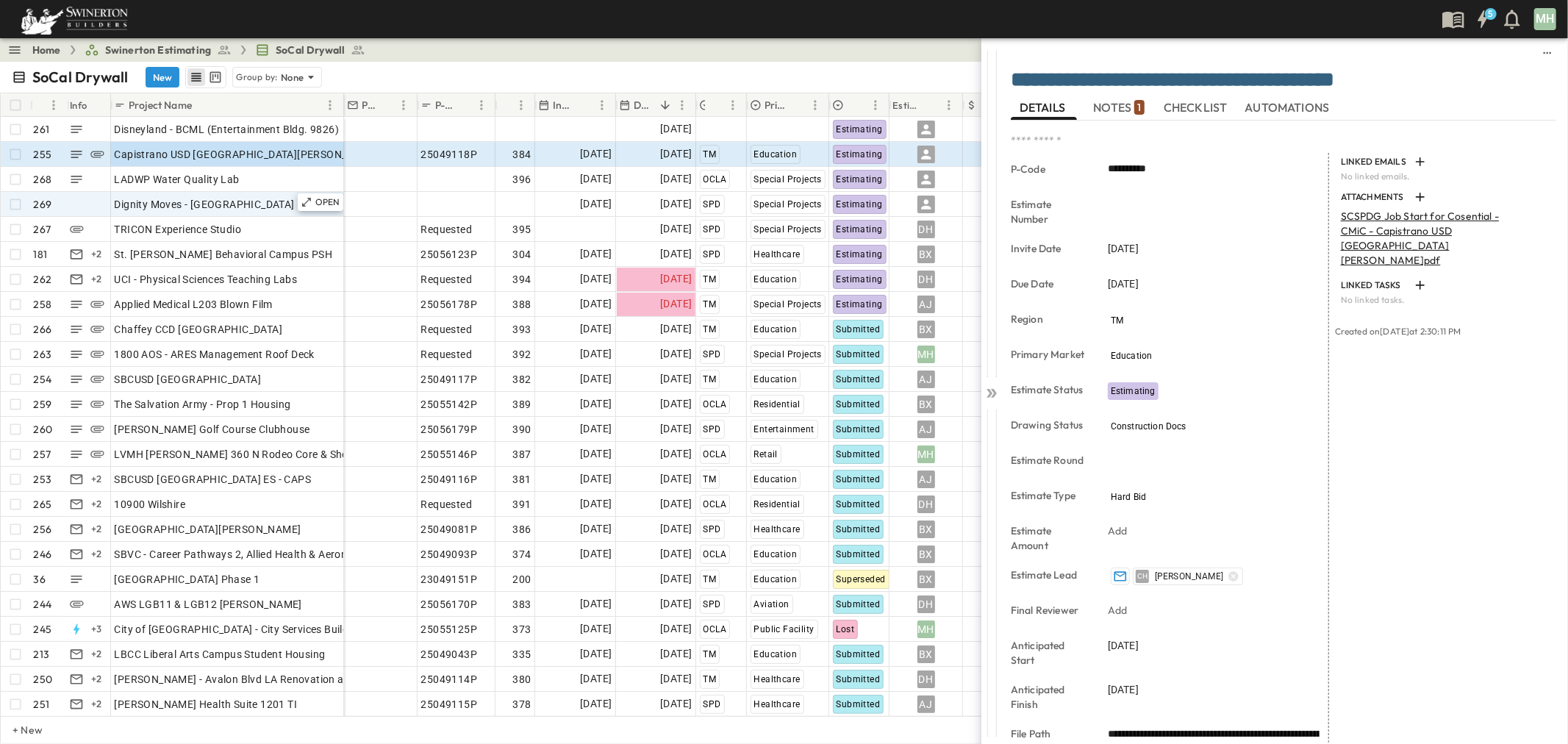
click at [1045, 103] on span "NOTES 1" at bounding box center [1118, 108] width 51 height 14
